Goal: Find specific page/section: Find specific page/section

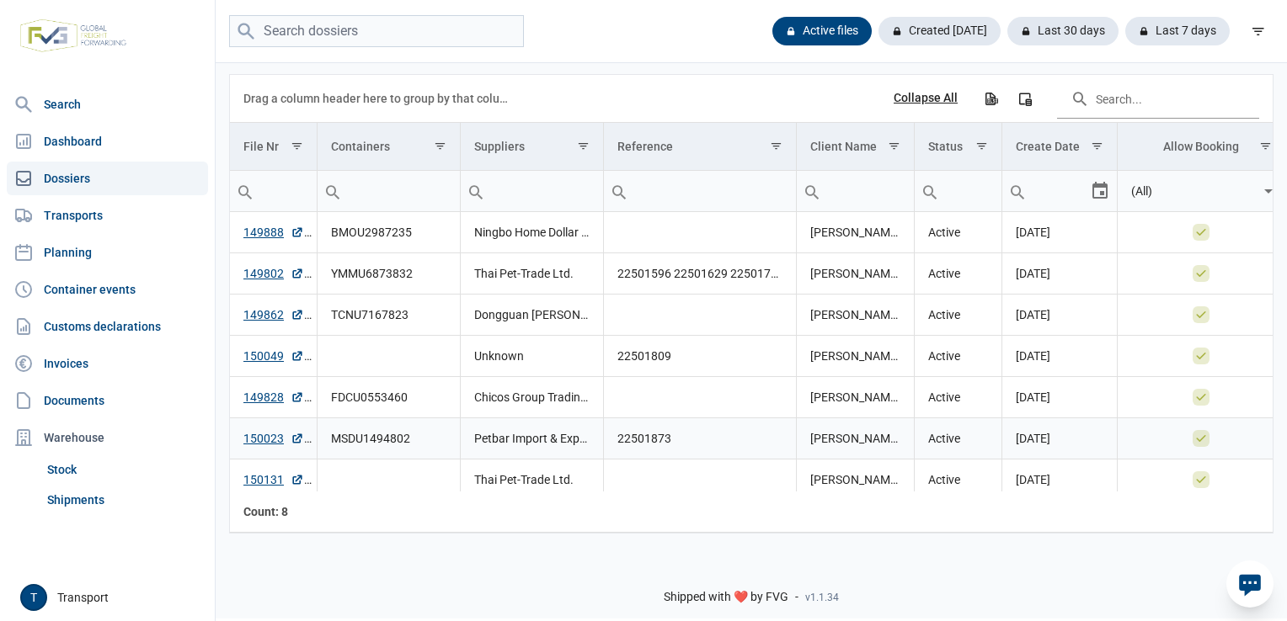
scroll to position [47, 0]
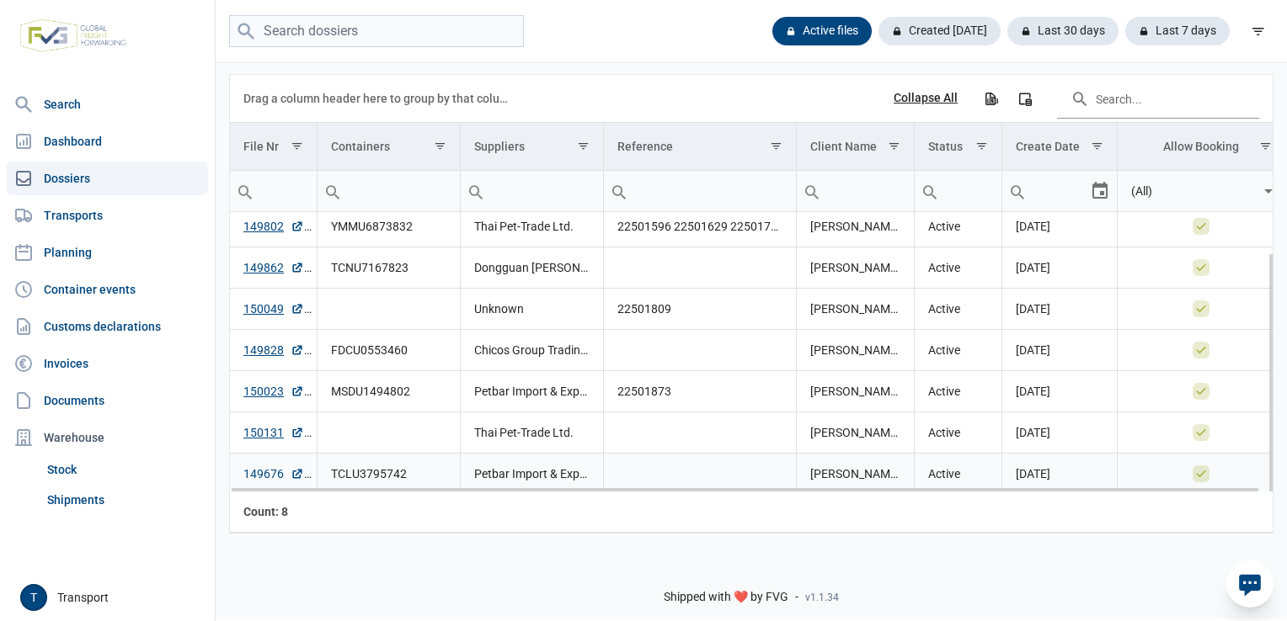
click at [267, 473] on link "149676" at bounding box center [273, 474] width 61 height 17
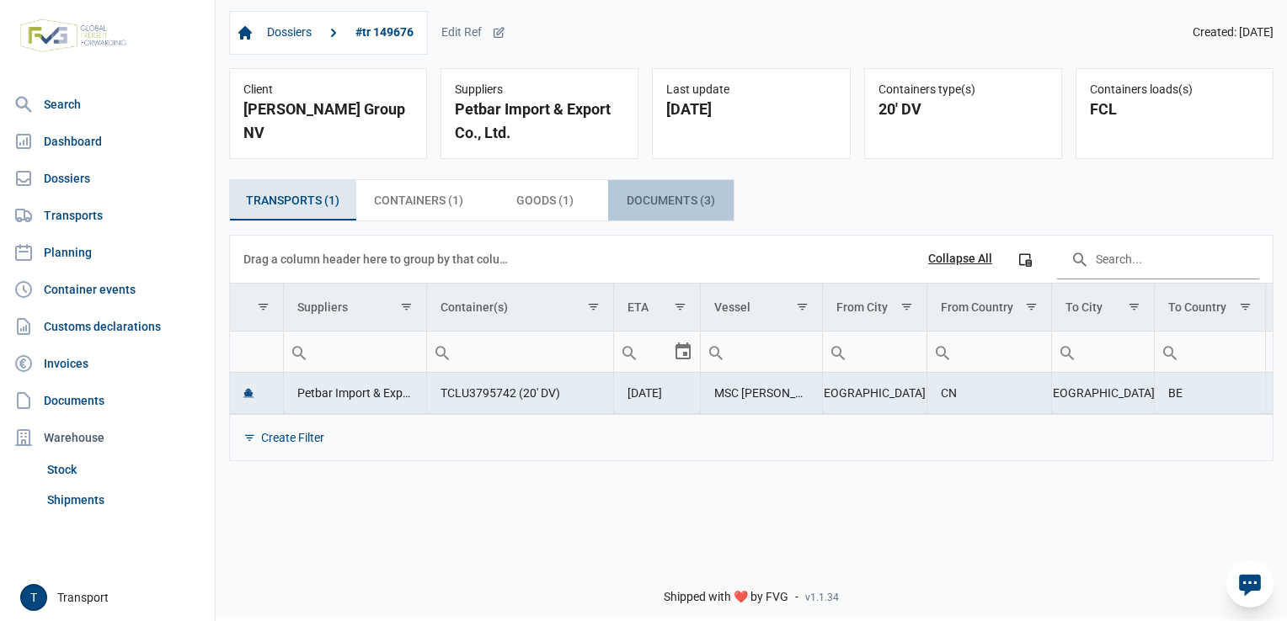
click at [665, 196] on span "Documents (3) Documents (3)" at bounding box center [670, 200] width 88 height 20
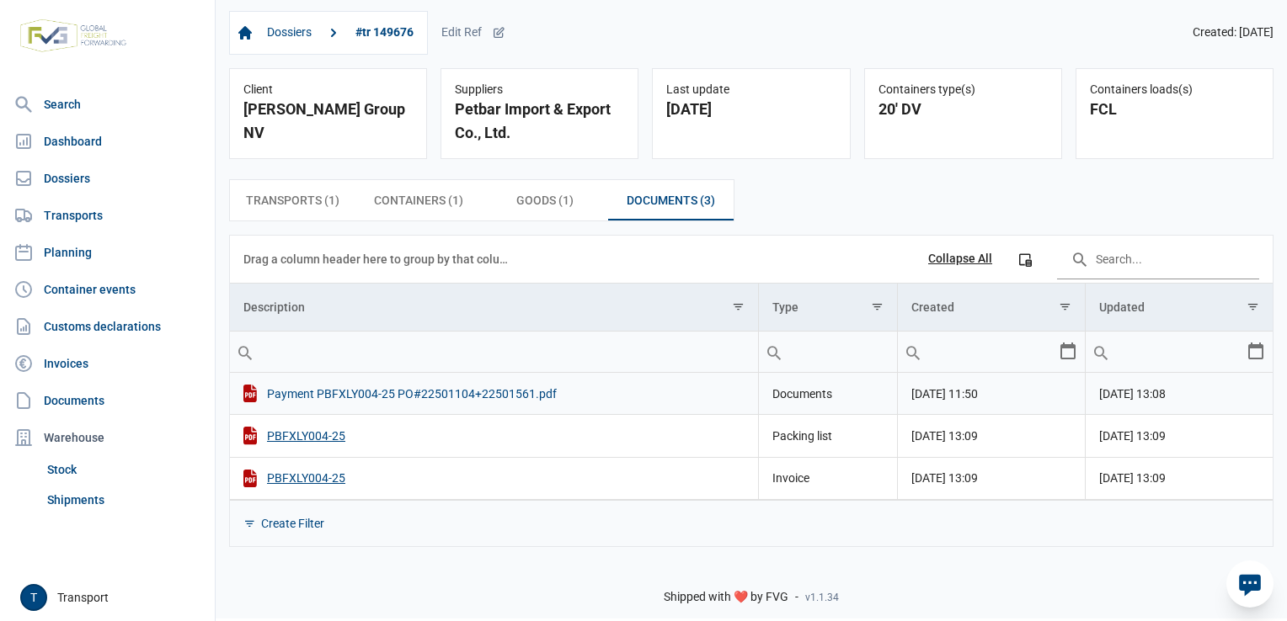
click at [478, 402] on div "Payment PBFXLY004-25 PO#22501104+22501561.pdf" at bounding box center [493, 394] width 501 height 18
